Goal: Use online tool/utility: Utilize a website feature to perform a specific function

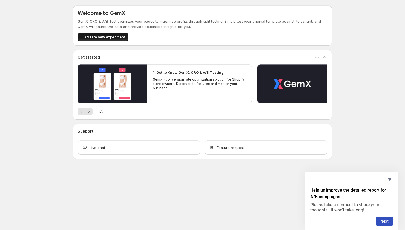
click at [111, 37] on span "Create new experiment" at bounding box center [105, 36] width 40 height 5
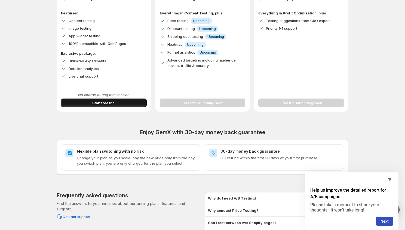
scroll to position [119, 0]
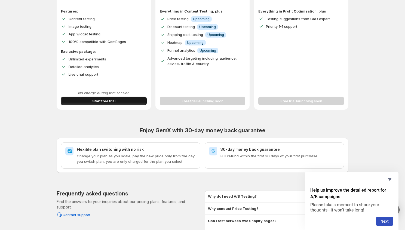
click at [105, 99] on span "Start free trial" at bounding box center [103, 100] width 23 height 5
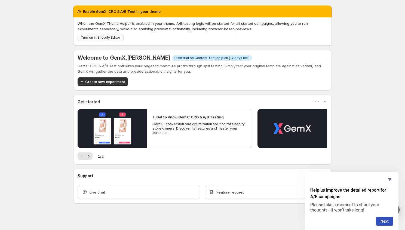
click at [113, 36] on span "Turn on in Shopify Editor" at bounding box center [101, 37] width 40 height 4
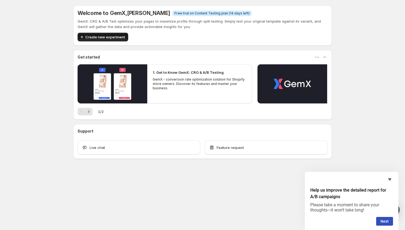
click at [119, 40] on button "Create new experiment" at bounding box center [103, 37] width 51 height 9
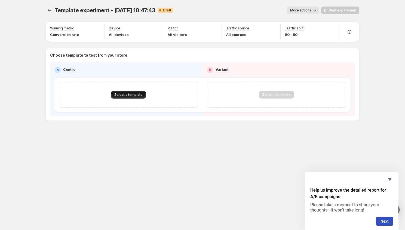
click at [131, 94] on span "Select a template" at bounding box center [128, 95] width 28 height 4
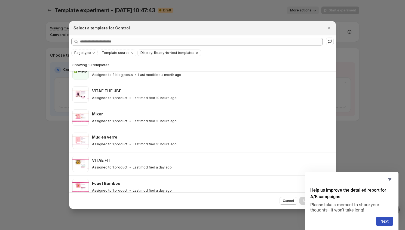
scroll to position [54, 0]
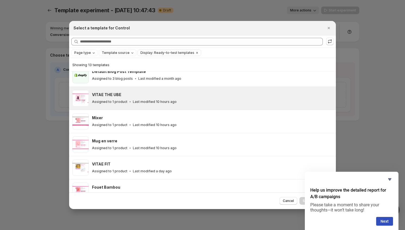
click at [141, 94] on div "VITAE THE UBE" at bounding box center [211, 94] width 239 height 5
click at [391, 180] on icon "Hide survey" at bounding box center [390, 179] width 7 height 7
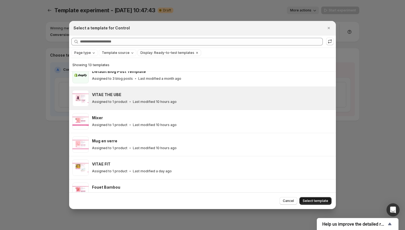
click at [315, 201] on span "Select template" at bounding box center [316, 201] width 26 height 4
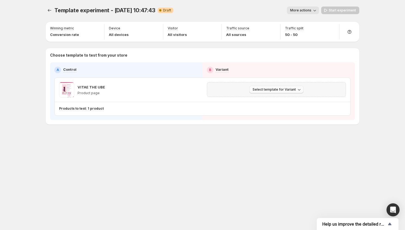
click at [299, 90] on icon "button" at bounding box center [299, 89] width 5 height 5
click at [292, 111] on span "Create Variant based on Control" at bounding box center [278, 110] width 56 height 4
